Goal: Task Accomplishment & Management: Complete application form

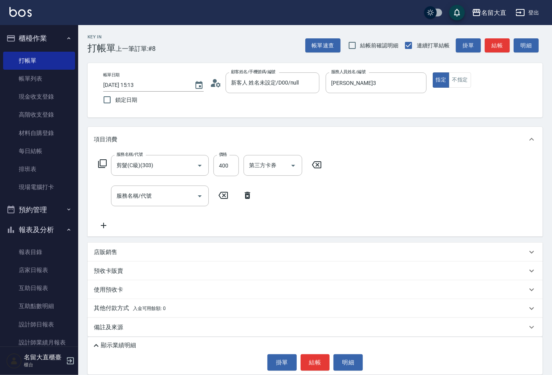
drag, startPoint x: 0, startPoint y: 0, endPoint x: 325, endPoint y: 357, distance: 482.9
click at [325, 360] on button "結帳" at bounding box center [315, 362] width 29 height 16
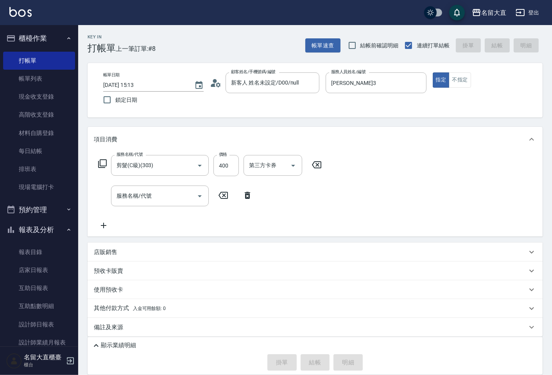
type input "[DATE] 15:58"
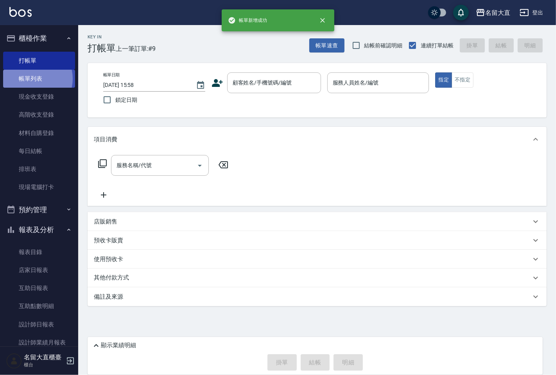
click at [33, 79] on link "帳單列表" at bounding box center [39, 79] width 72 height 18
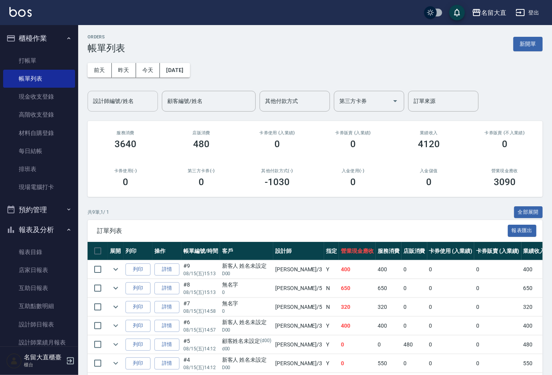
click at [104, 98] on input "設計師編號/姓名" at bounding box center [122, 101] width 63 height 14
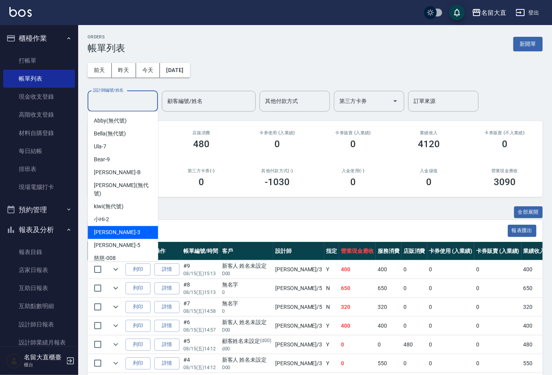
click at [126, 228] on div "[PERSON_NAME]3" at bounding box center [123, 232] width 70 height 13
type input "[PERSON_NAME]3"
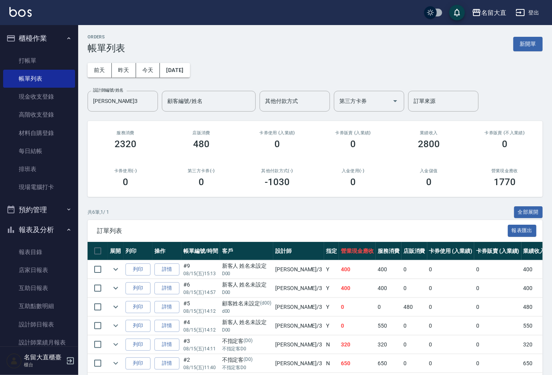
drag, startPoint x: 131, startPoint y: 202, endPoint x: 137, endPoint y: 194, distance: 10.3
click at [136, 198] on div "ORDERS 帳單列表 新開單 [DATE] [DATE] [DATE] [DATE] 設計師編號/姓名 [PERSON_NAME]3 設計師編號/姓名 顧客…" at bounding box center [315, 214] width 474 height 378
click at [53, 52] on link "打帳單" at bounding box center [39, 61] width 72 height 18
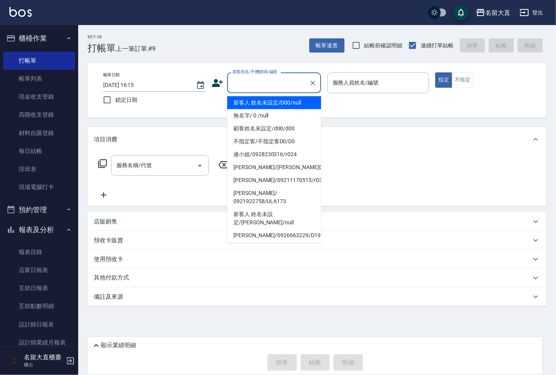
click at [277, 76] on input "顧客姓名/手機號碼/編號" at bounding box center [268, 83] width 75 height 14
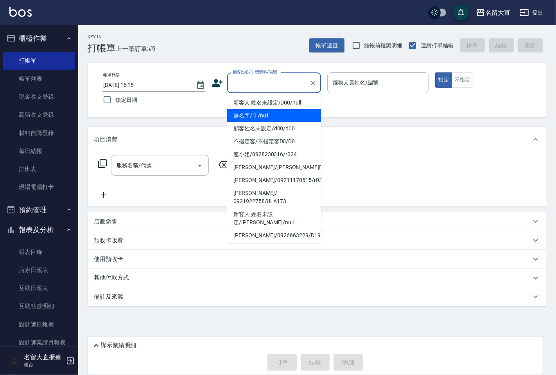
click at [278, 111] on li "無名字/ 0 /null" at bounding box center [274, 115] width 94 height 13
type input "無名字/ 0 /null"
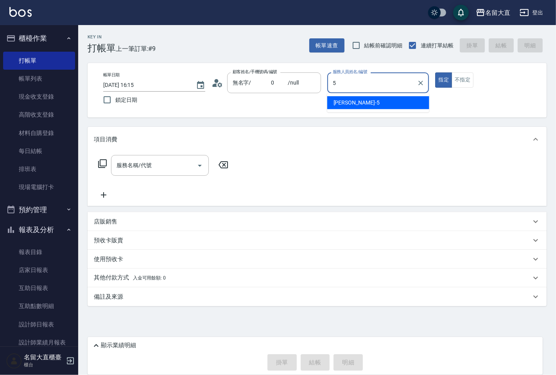
type input "Reese-5"
type button "true"
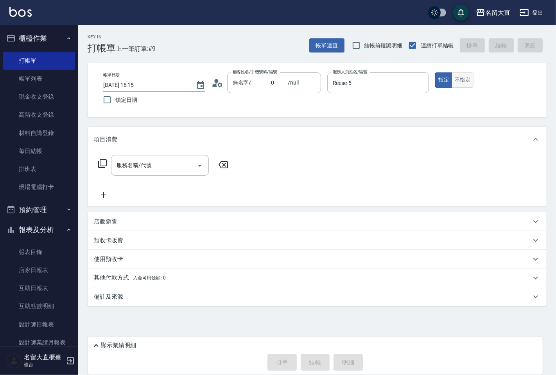
drag, startPoint x: 471, startPoint y: 72, endPoint x: 466, endPoint y: 83, distance: 12.2
click at [468, 77] on button "不指定" at bounding box center [463, 79] width 22 height 15
click at [466, 83] on button "不指定" at bounding box center [463, 79] width 22 height 15
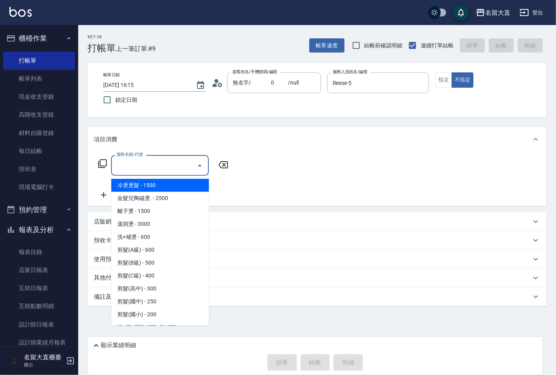
click at [191, 163] on input "服務名稱/代號" at bounding box center [154, 165] width 79 height 14
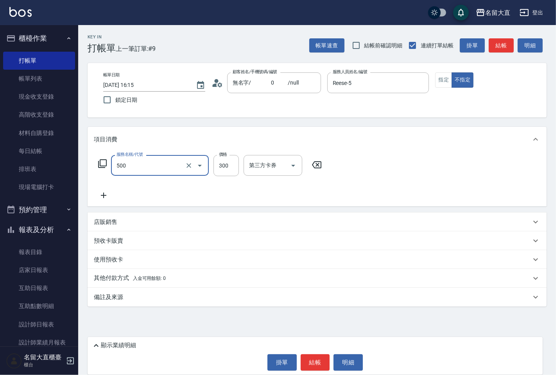
type input "洗髮(500)"
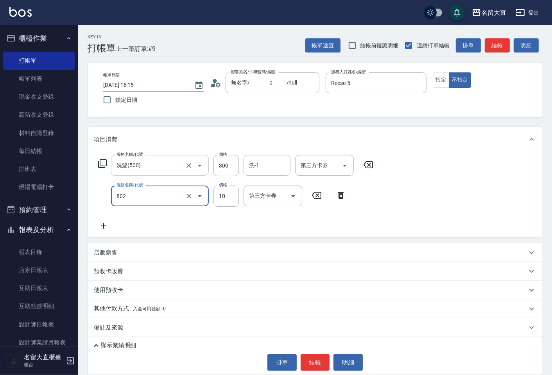
type input "潤絲(802)"
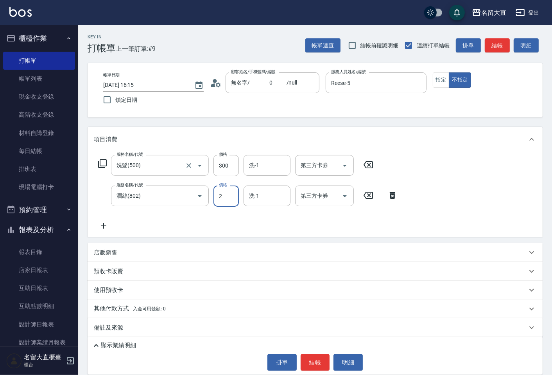
type input "20"
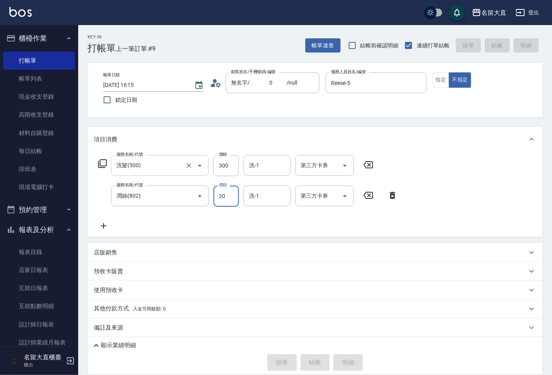
type input "[DATE] 16:16"
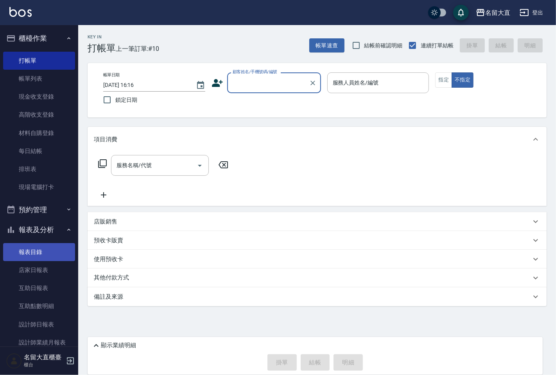
click at [28, 260] on link "報表目錄" at bounding box center [39, 252] width 72 height 18
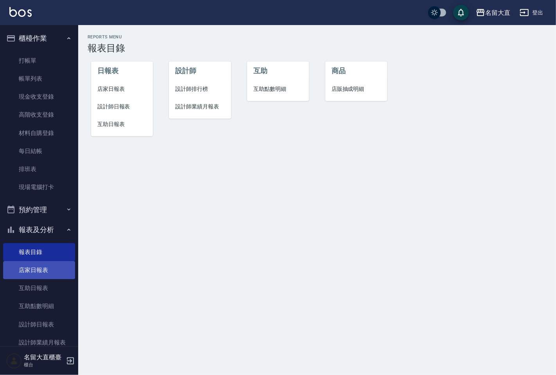
click at [26, 276] on link "店家日報表" at bounding box center [39, 270] width 72 height 18
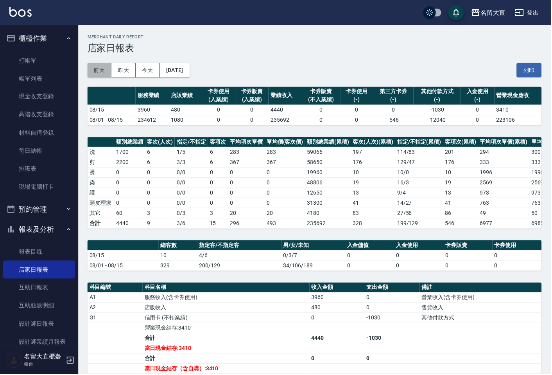
click at [98, 74] on button "前天" at bounding box center [100, 70] width 24 height 14
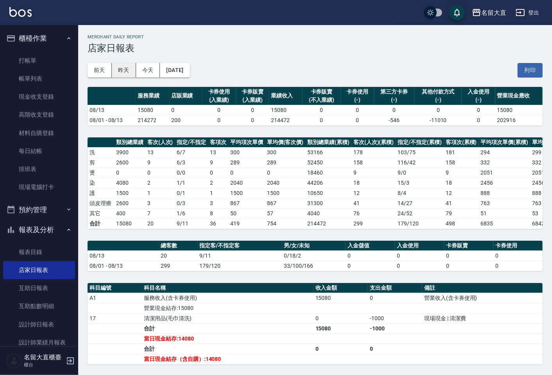
click at [123, 72] on button "昨天" at bounding box center [124, 70] width 24 height 14
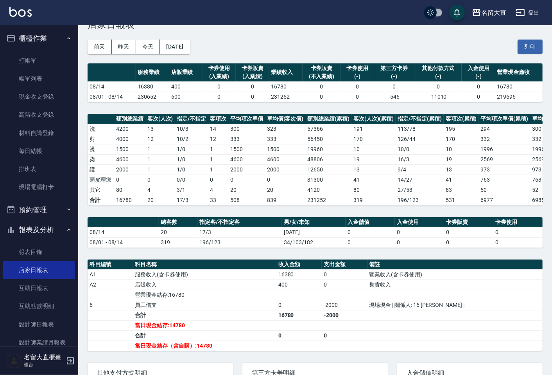
scroll to position [43, 0]
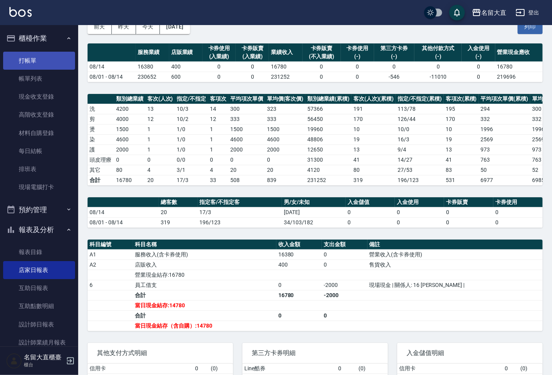
drag, startPoint x: 20, startPoint y: 51, endPoint x: 24, endPoint y: 54, distance: 5.6
click at [24, 54] on ul "打帳單 帳單列表 現金收支登錄 高階收支登錄 材料自購登錄 每日結帳 排班表 現場電腦打卡" at bounding box center [39, 124] width 72 height 151
click at [24, 54] on link "打帳單" at bounding box center [39, 61] width 72 height 18
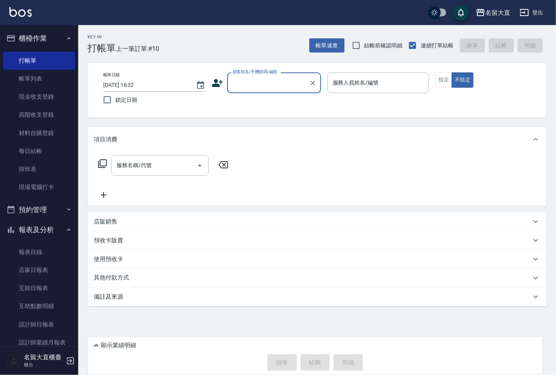
type input "ㄕ"
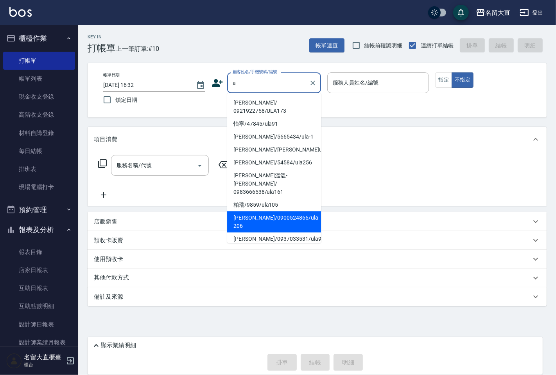
click at [266, 211] on li "[PERSON_NAME]/0900524866/ula 206" at bounding box center [274, 221] width 94 height 21
type input "[PERSON_NAME]/0900524866/ula 206"
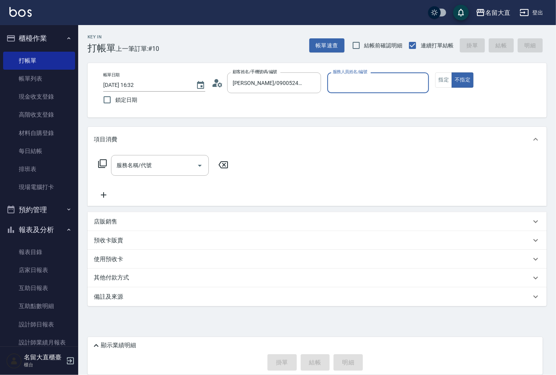
type input "Ula-7"
drag, startPoint x: 386, startPoint y: 91, endPoint x: 312, endPoint y: 91, distance: 73.9
click at [312, 91] on div "帳單日期 [DATE] 16:32 鎖定日期 顧客姓名/手機號碼/編號 ally [PERSON_NAME]/0900524866/ula 206 顧客姓名/…" at bounding box center [317, 90] width 440 height 36
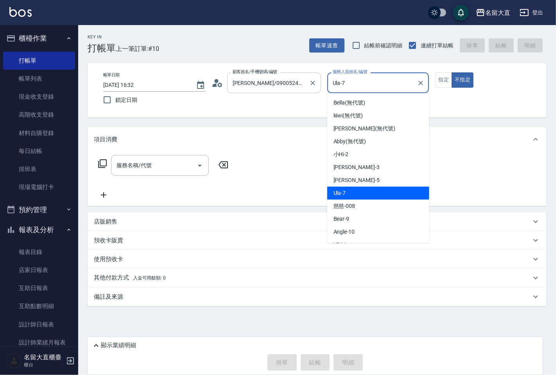
drag, startPoint x: 349, startPoint y: 84, endPoint x: 307, endPoint y: 88, distance: 42.5
click at [307, 88] on div "帳單日期 [DATE] 16:32 鎖定日期 顧客姓名/手機號碼/編號 ally [PERSON_NAME]/0900524866/ula 206 顧客姓名/…" at bounding box center [317, 90] width 440 height 36
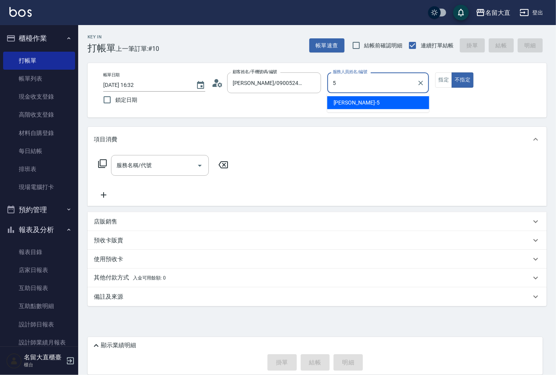
type input "Reese-5"
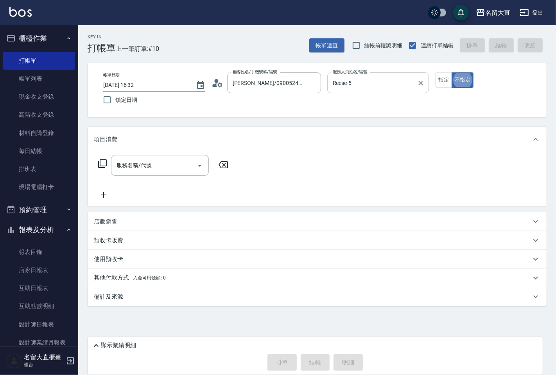
type button "false"
click at [436, 78] on button "指定" at bounding box center [443, 79] width 17 height 15
click at [176, 164] on input "服務名稱/代號" at bounding box center [154, 165] width 79 height 14
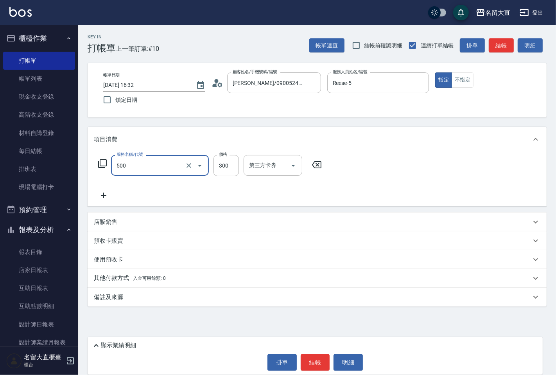
type input "洗髮(500)"
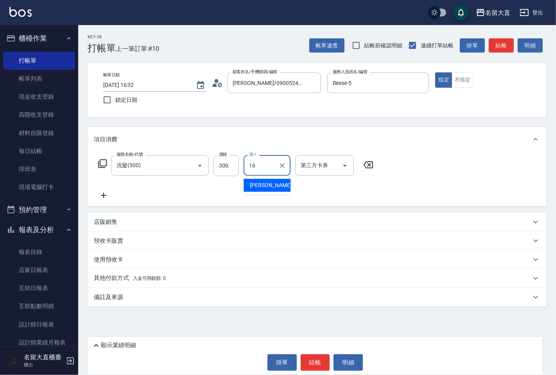
type input "[PERSON_NAME]-16"
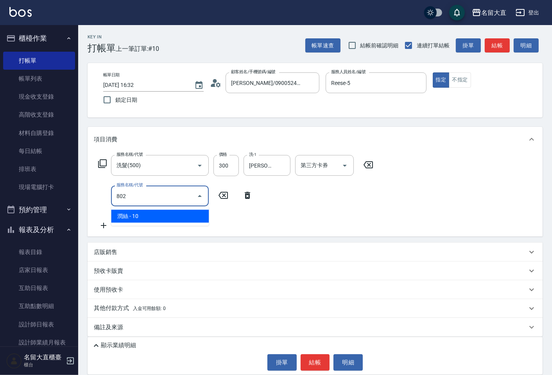
type input "潤絲(802)"
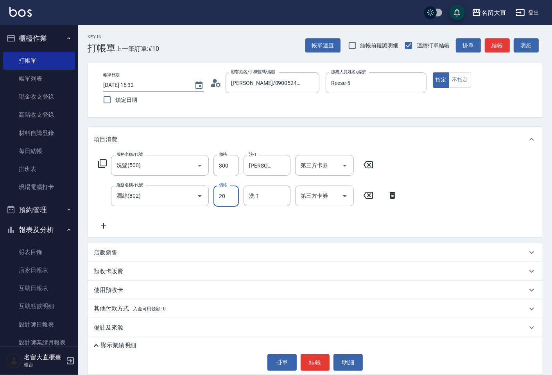
type input "20"
type input "[PERSON_NAME]-16"
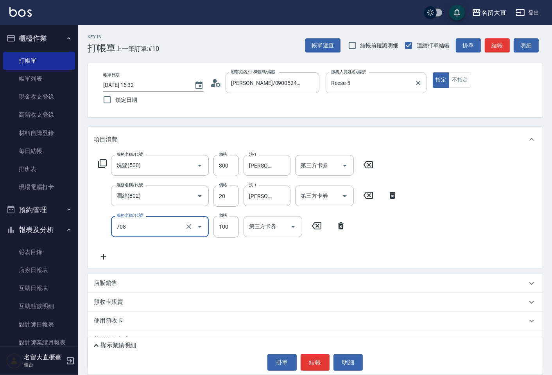
type input "吹捲.造型.包頭(708)"
click at [500, 50] on button "結帳" at bounding box center [497, 45] width 25 height 14
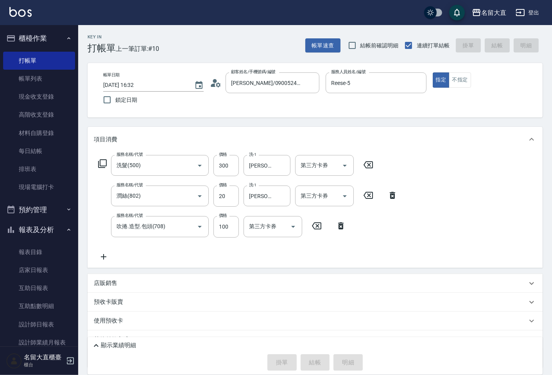
type input "[DATE] 16:33"
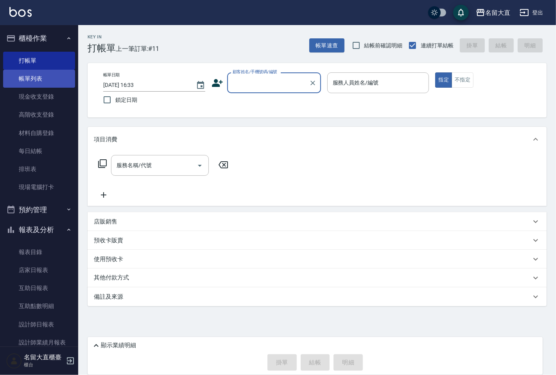
click at [54, 76] on link "帳單列表" at bounding box center [39, 79] width 72 height 18
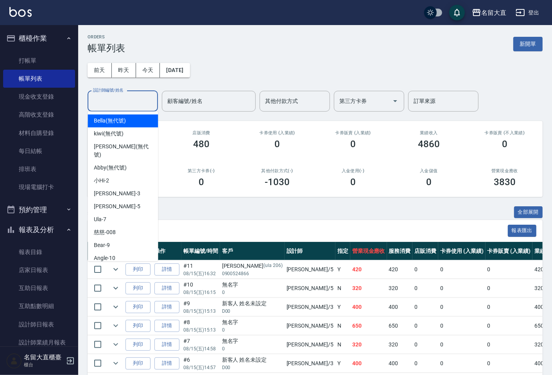
click at [120, 99] on div "設計師編號/姓名 設計師編號/姓名" at bounding box center [123, 101] width 70 height 21
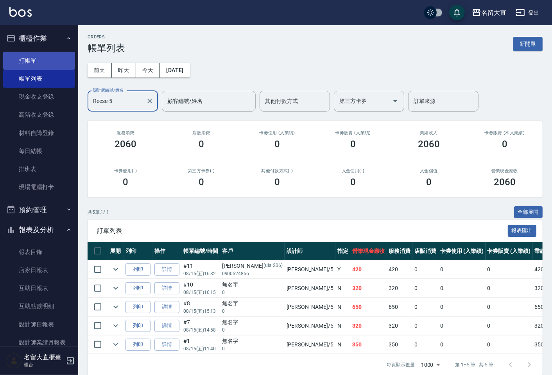
type input "Reese-5"
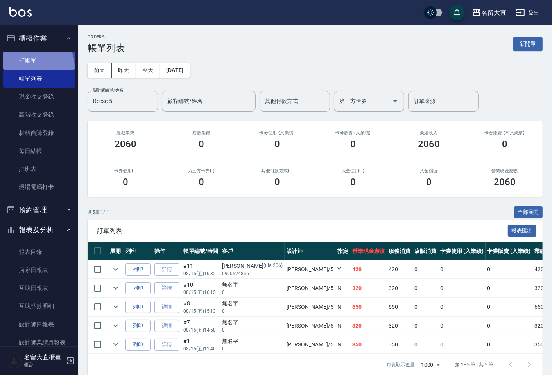
click at [31, 67] on link "打帳單" at bounding box center [39, 61] width 72 height 18
